Goal: Task Accomplishment & Management: Use online tool/utility

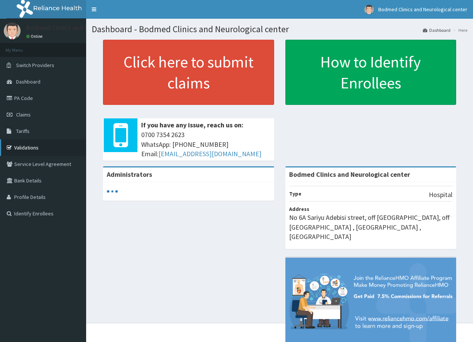
click at [37, 149] on link "Validations" at bounding box center [43, 147] width 86 height 16
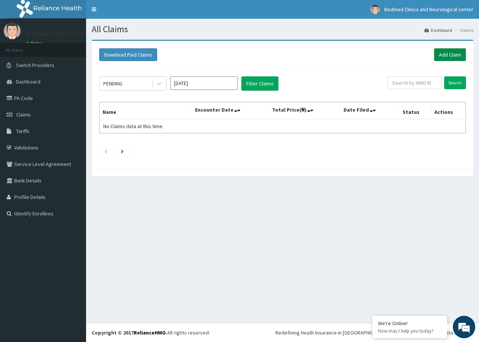
click at [445, 54] on link "Add Claim" at bounding box center [450, 54] width 32 height 13
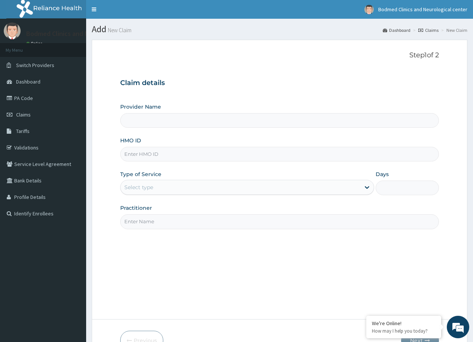
scroll to position [45, 0]
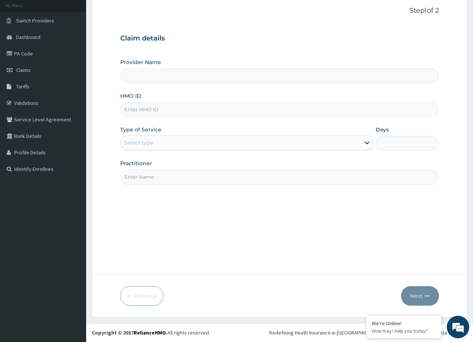
type input "Bodmed Clinics and Neurological center"
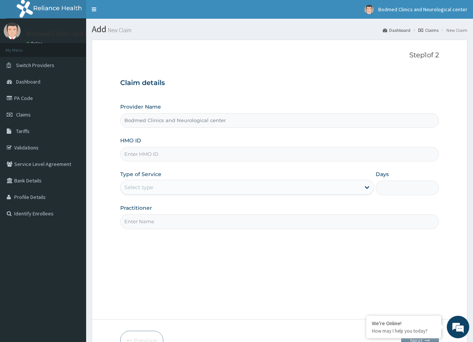
scroll to position [0, 0]
click at [367, 189] on icon at bounding box center [367, 188] width 4 height 3
click at [366, 189] on icon at bounding box center [366, 187] width 7 height 7
click at [273, 228] on input "Practitioner" at bounding box center [279, 221] width 319 height 15
click at [396, 187] on input "Days" at bounding box center [407, 188] width 63 height 15
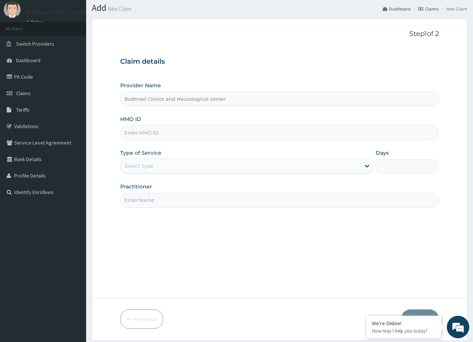
scroll to position [45, 0]
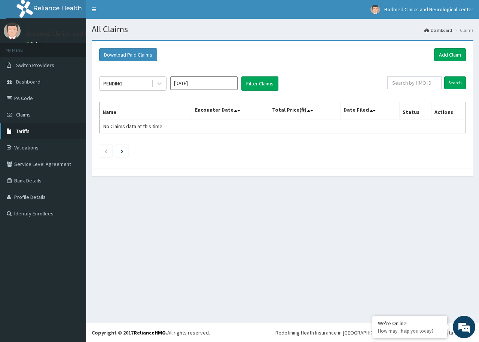
click at [29, 131] on span "Tariffs" at bounding box center [22, 131] width 13 height 7
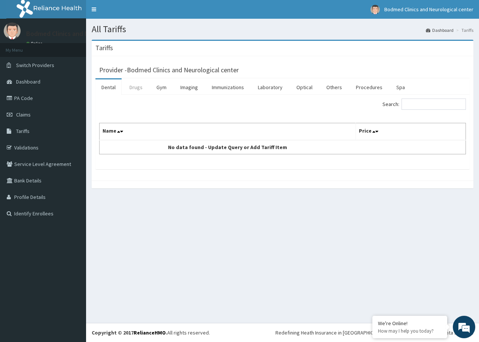
click at [137, 87] on link "Drugs" at bounding box center [136, 87] width 25 height 16
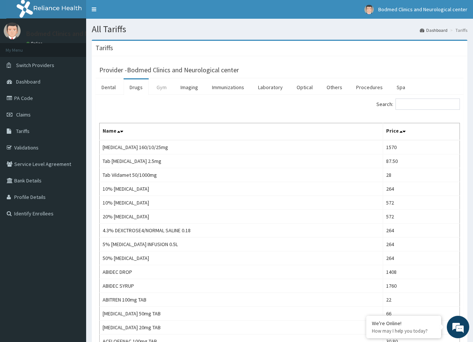
click at [160, 89] on link "Gym" at bounding box center [162, 87] width 22 height 16
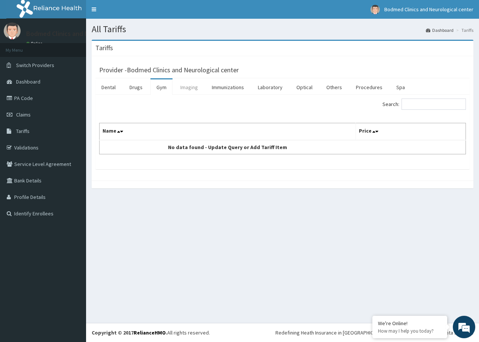
click at [187, 90] on link "Imaging" at bounding box center [190, 87] width 30 height 16
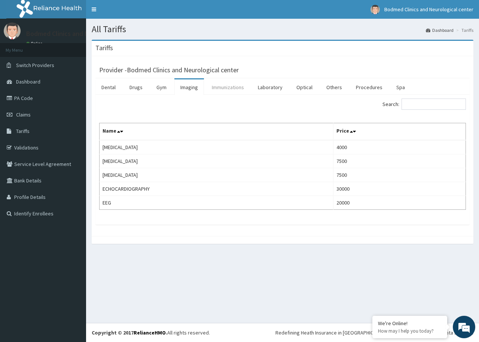
click at [214, 87] on link "Immunizations" at bounding box center [228, 87] width 44 height 16
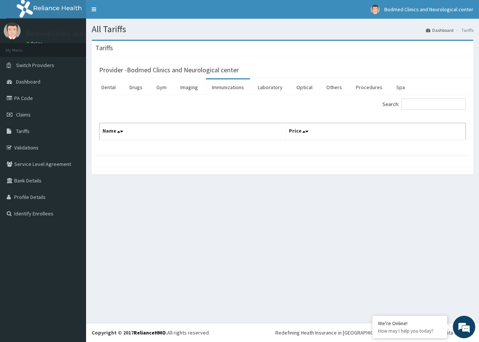
click at [216, 39] on section "Tariffs Provider - Bodmed Clinics and Neurological center Dental Drugs Gym Imag…" at bounding box center [282, 111] width 393 height 154
click at [260, 126] on th "Name" at bounding box center [193, 131] width 187 height 17
drag, startPoint x: 0, startPoint y: 46, endPoint x: 0, endPoint y: -27, distance: 72.3
click at [31, 79] on span "Dashboard" at bounding box center [28, 81] width 24 height 7
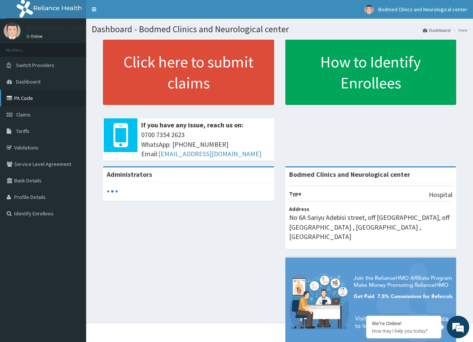
click at [17, 97] on link "PA Code" at bounding box center [43, 98] width 86 height 16
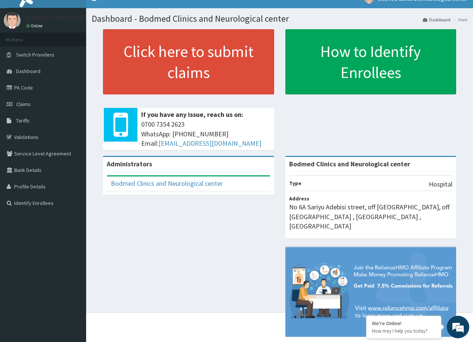
scroll to position [16, 0]
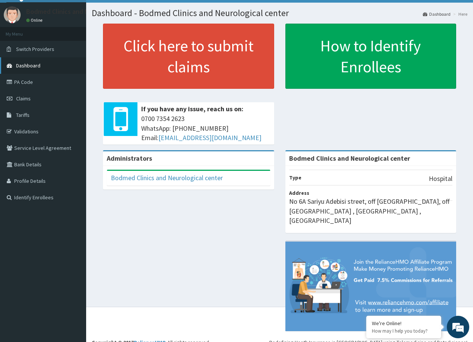
click at [26, 66] on span "Dashboard" at bounding box center [28, 65] width 24 height 7
click at [26, 84] on link "PA Code" at bounding box center [43, 82] width 86 height 16
click at [19, 82] on link "PA Code" at bounding box center [43, 82] width 86 height 16
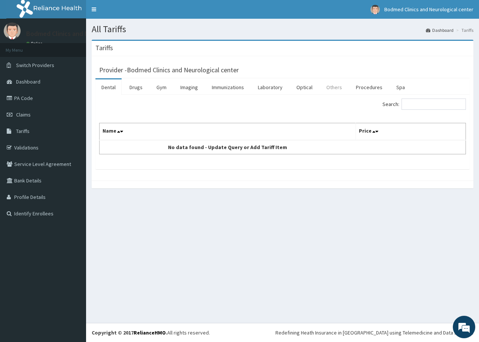
click at [332, 88] on link "Others" at bounding box center [335, 87] width 28 height 16
click at [276, 87] on link "Laboratory" at bounding box center [270, 87] width 37 height 16
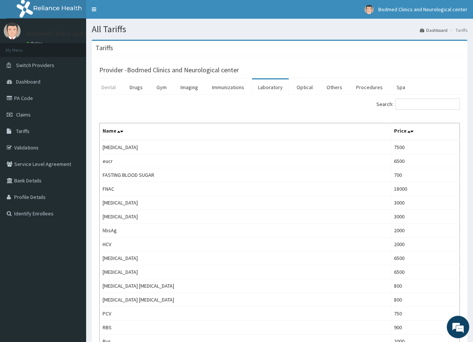
click at [106, 88] on link "Dental" at bounding box center [109, 87] width 26 height 16
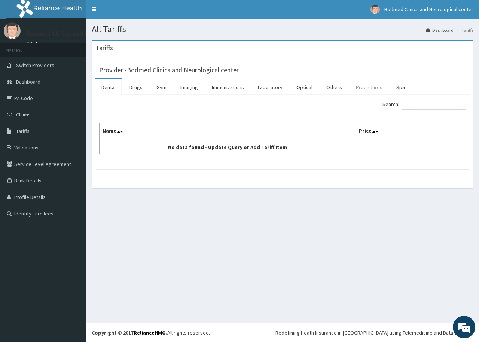
click at [365, 88] on link "Procedures" at bounding box center [369, 87] width 39 height 16
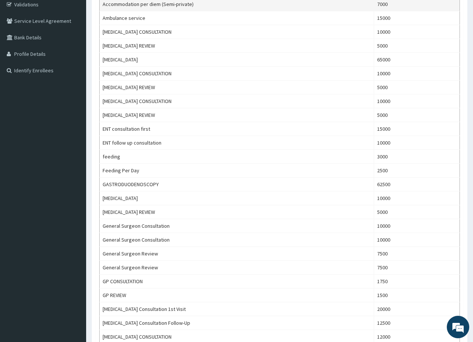
scroll to position [54, 0]
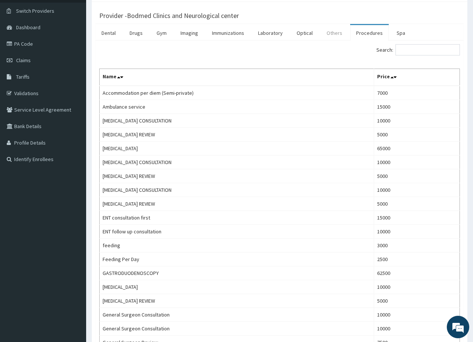
click at [333, 35] on link "Others" at bounding box center [335, 33] width 28 height 16
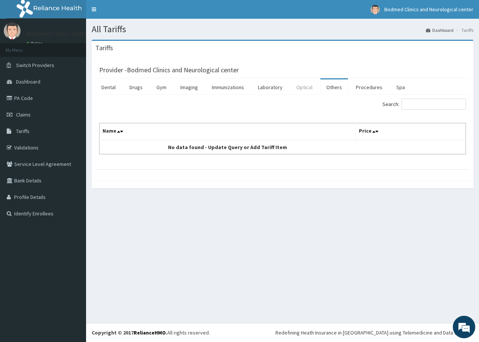
click at [297, 90] on link "Optical" at bounding box center [305, 87] width 28 height 16
click at [270, 90] on link "Laboratory" at bounding box center [270, 87] width 37 height 16
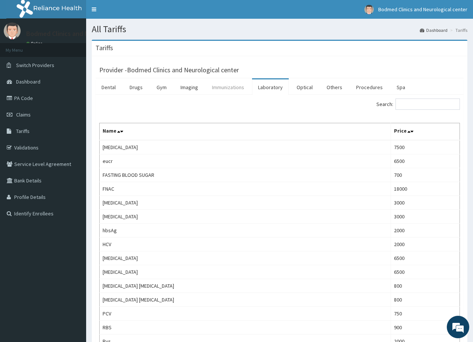
click at [215, 88] on link "Immunizations" at bounding box center [228, 87] width 44 height 16
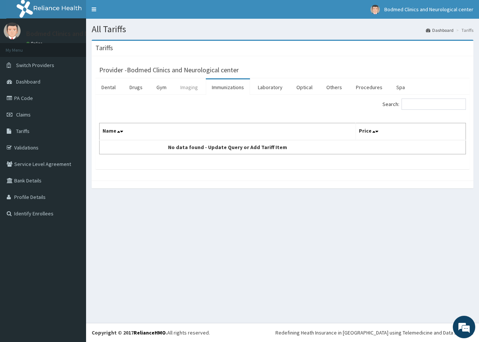
click at [185, 85] on link "Imaging" at bounding box center [190, 87] width 30 height 16
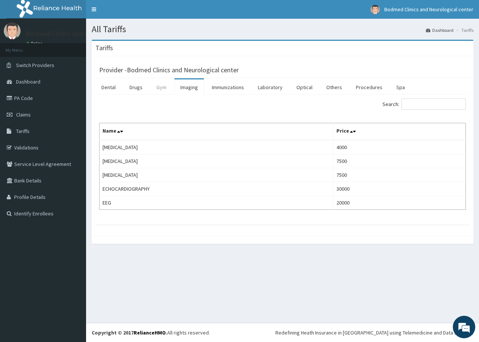
click at [161, 84] on link "Gym" at bounding box center [162, 87] width 22 height 16
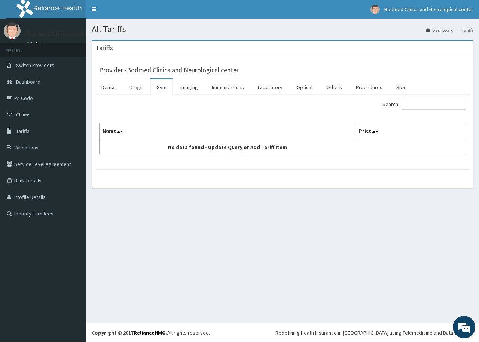
click at [138, 86] on link "Drugs" at bounding box center [136, 87] width 25 height 16
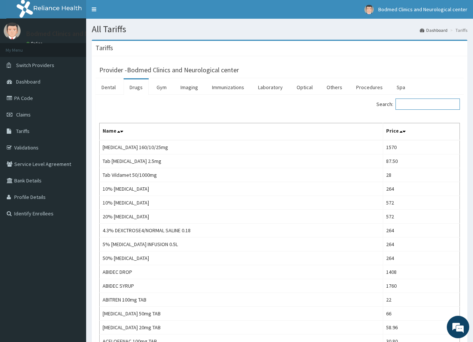
click at [421, 102] on input "Search:" at bounding box center [428, 104] width 64 height 11
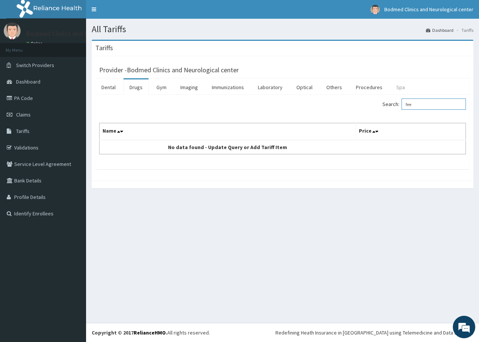
type input "fee"
click at [401, 88] on link "Spa" at bounding box center [401, 87] width 21 height 16
click at [378, 88] on link "Procedures" at bounding box center [369, 87] width 39 height 16
